Goal: Information Seeking & Learning: Learn about a topic

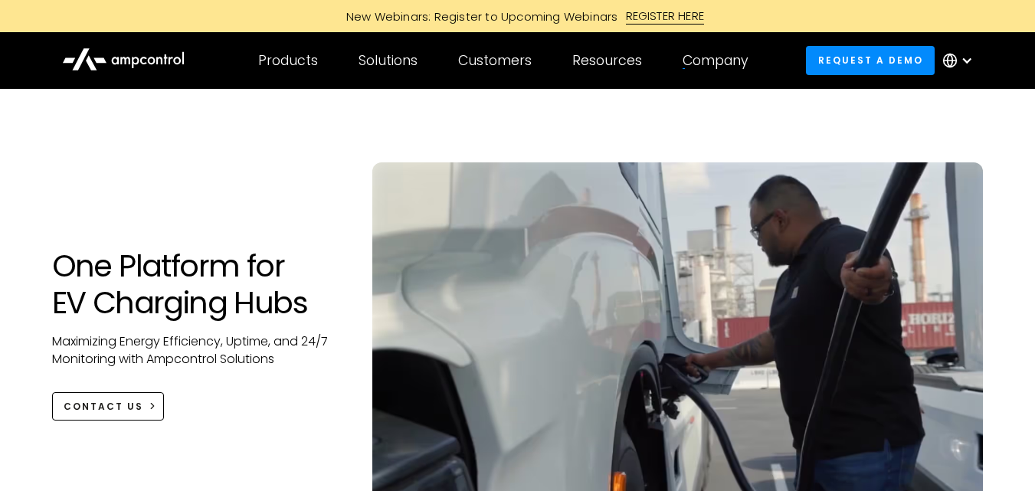
click at [716, 52] on div "Company" at bounding box center [716, 60] width 66 height 17
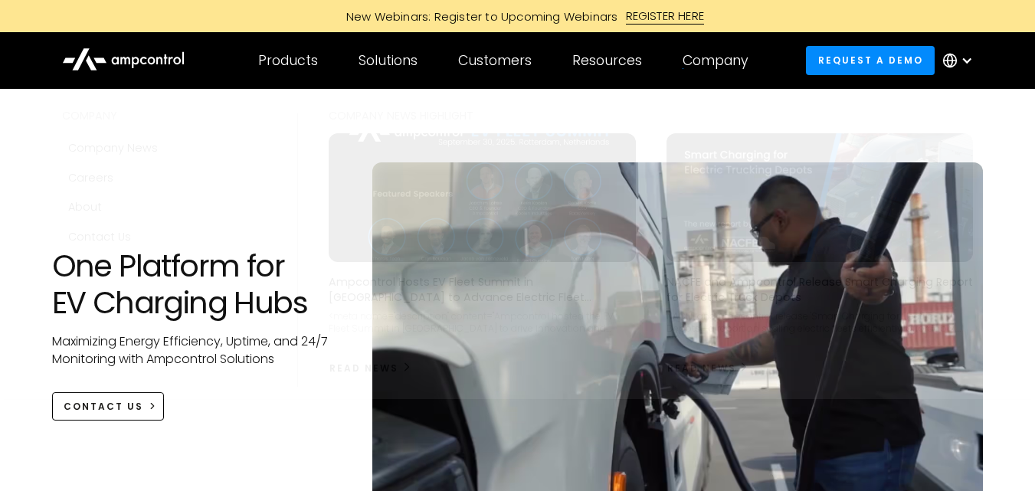
click at [724, 62] on div "Company" at bounding box center [716, 60] width 66 height 17
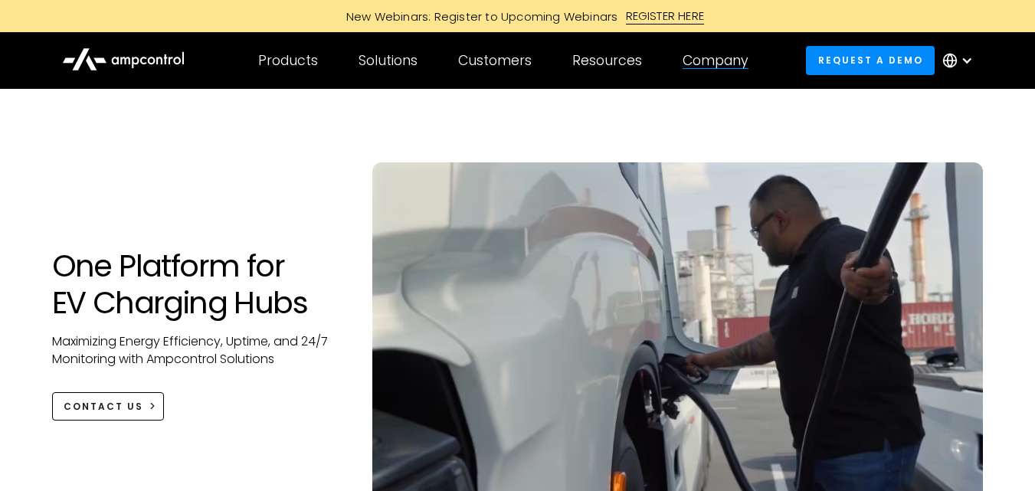
click at [721, 63] on div "Company" at bounding box center [716, 60] width 66 height 17
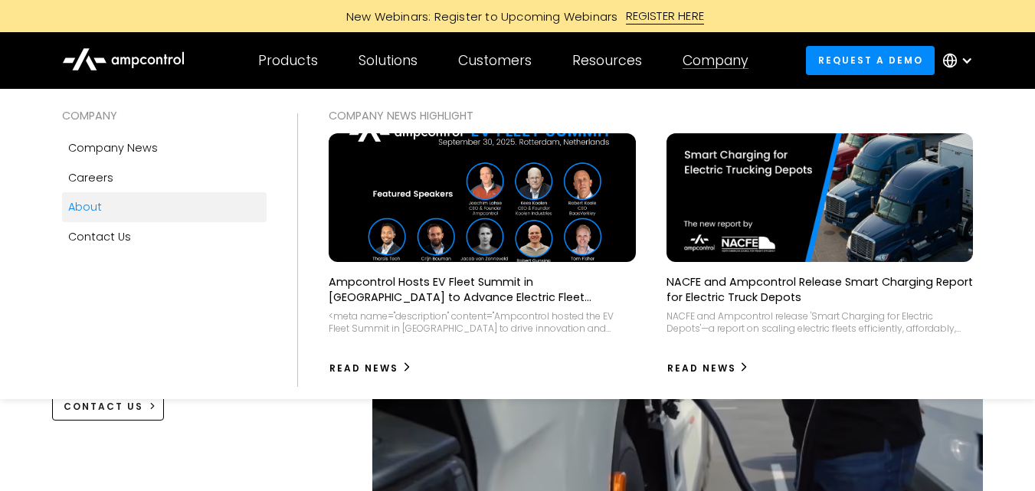
click at [93, 206] on div "About" at bounding box center [85, 207] width 34 height 17
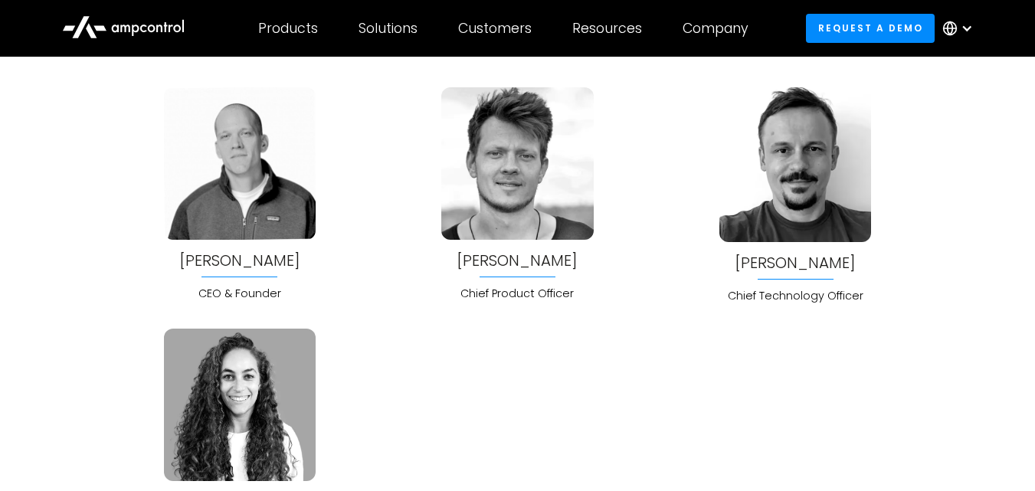
scroll to position [3909, 0]
drag, startPoint x: 284, startPoint y: 283, endPoint x: 295, endPoint y: 297, distance: 17.5
click at [284, 292] on div "Joachim Lohse CEO & Founder" at bounding box center [240, 195] width 152 height 215
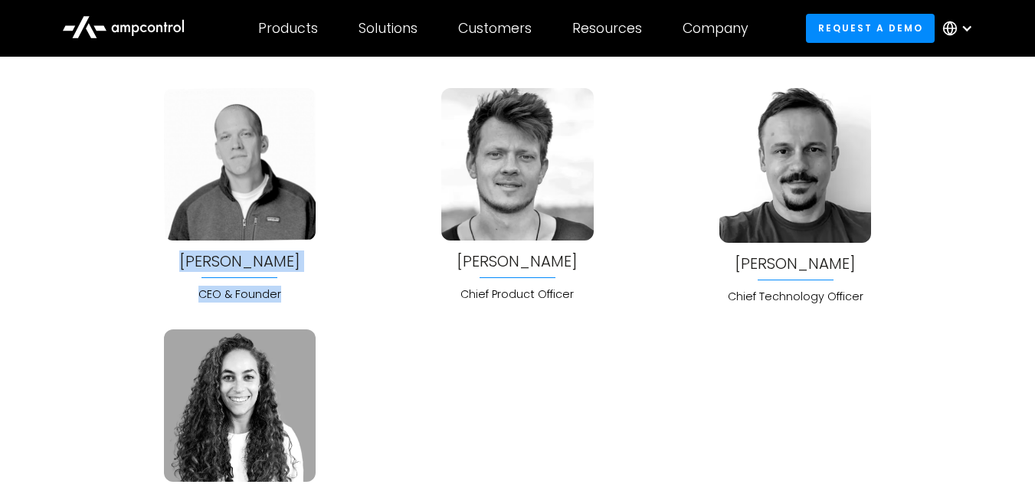
drag, startPoint x: 295, startPoint y: 297, endPoint x: 173, endPoint y: 261, distance: 127.1
click at [173, 261] on div "Joachim Lohse CEO & Founder" at bounding box center [240, 195] width 152 height 215
copy div "Joachim Lohse CEO & Founder"
click at [734, 440] on div "Joachim Lohse CEO & Founder Jonas Schlund Chief Product Officer Bela Patkai Chi…" at bounding box center [517, 316] width 809 height 456
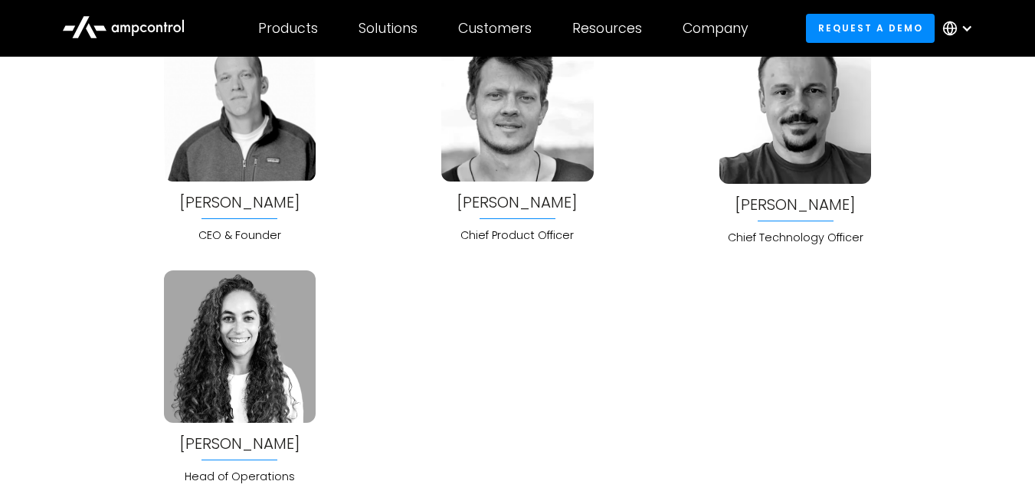
scroll to position [3832, 0]
